Goal: Transaction & Acquisition: Purchase product/service

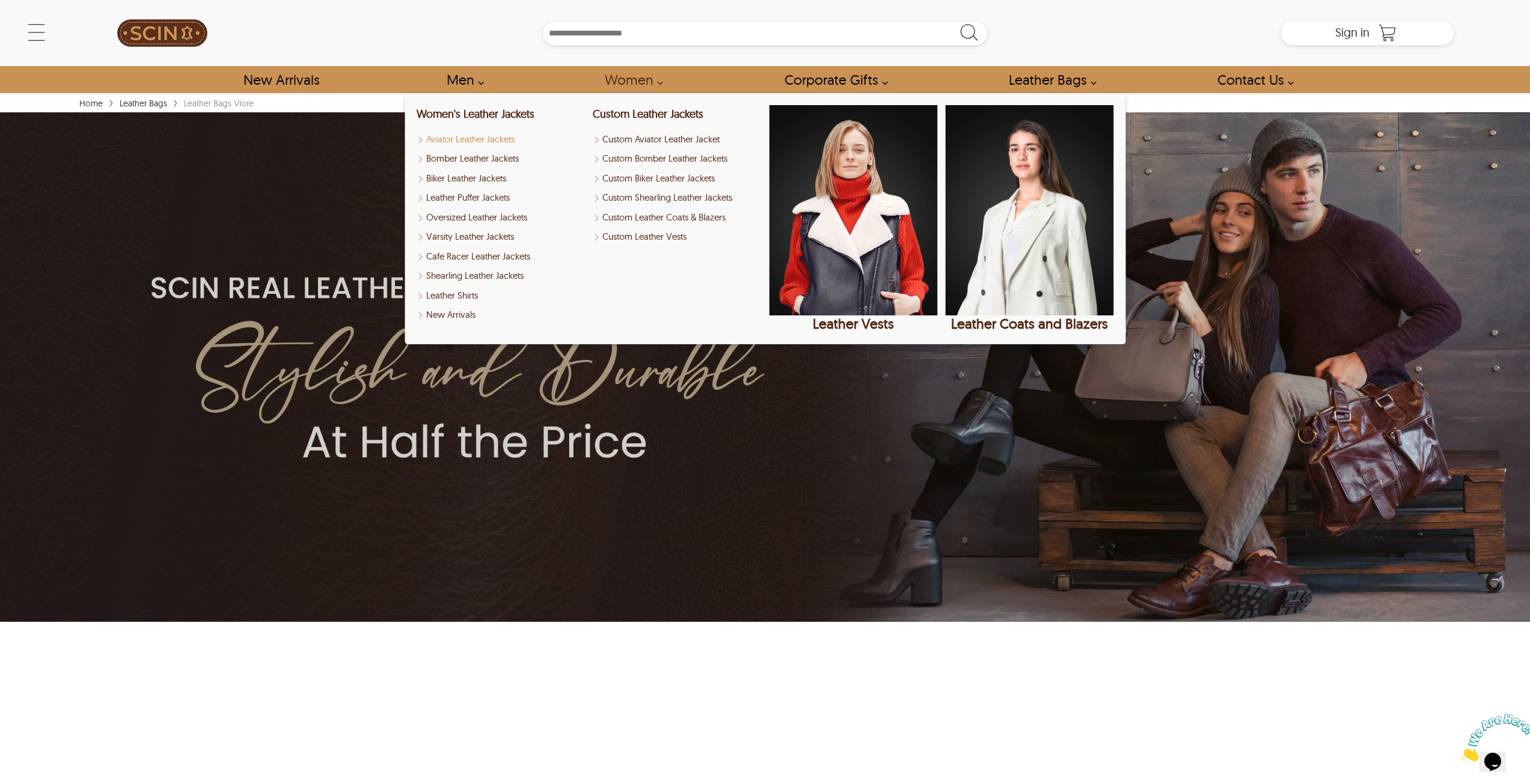
click at [498, 136] on link "Aviator Leather Jackets" at bounding box center [501, 140] width 169 height 14
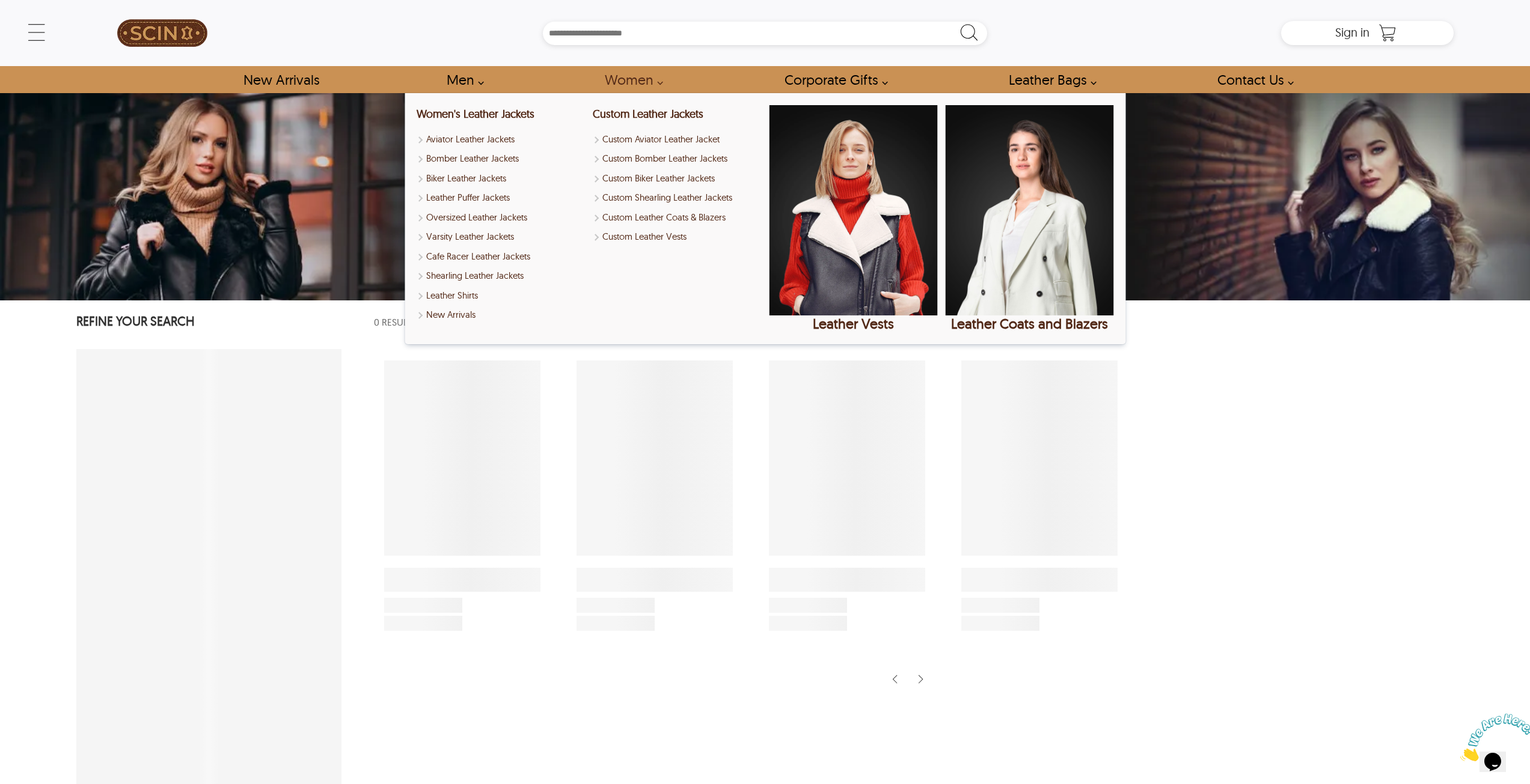
select select "********"
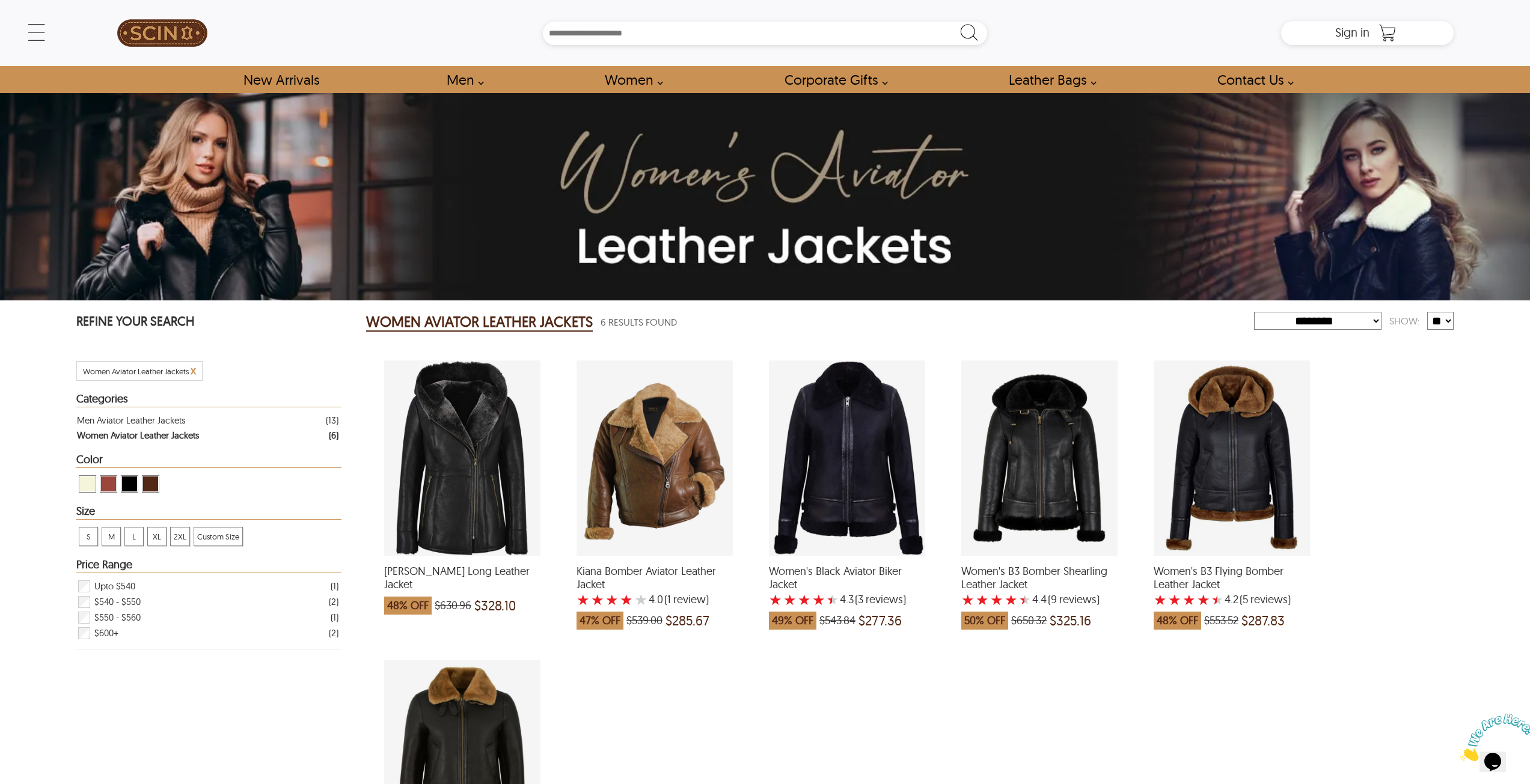
click at [658, 449] on div "Kiana Bomber Aviator Leather Jacket with a 4 Star Rating 1 Product Review which…" at bounding box center [654, 458] width 157 height 195
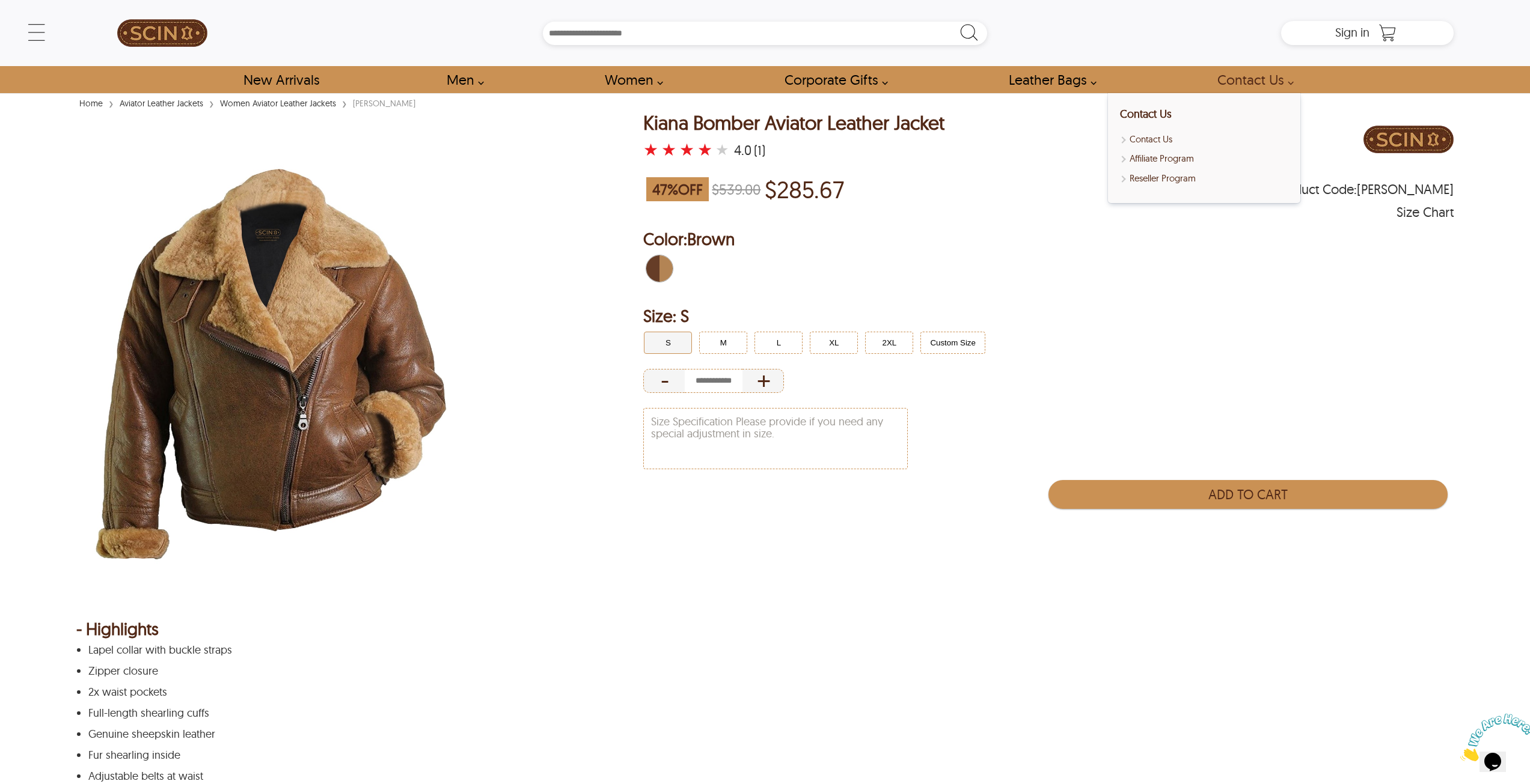
click at [1250, 80] on link "Contact Us" at bounding box center [1252, 79] width 97 height 27
